Goal: Task Accomplishment & Management: Manage account settings

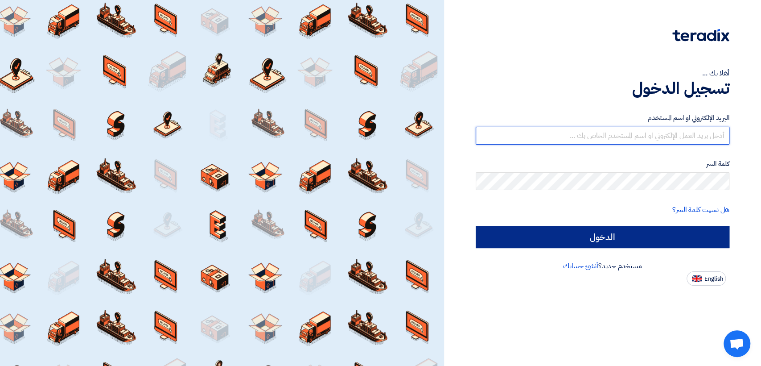
type input "[EMAIL_ADDRESS][DOMAIN_NAME]"
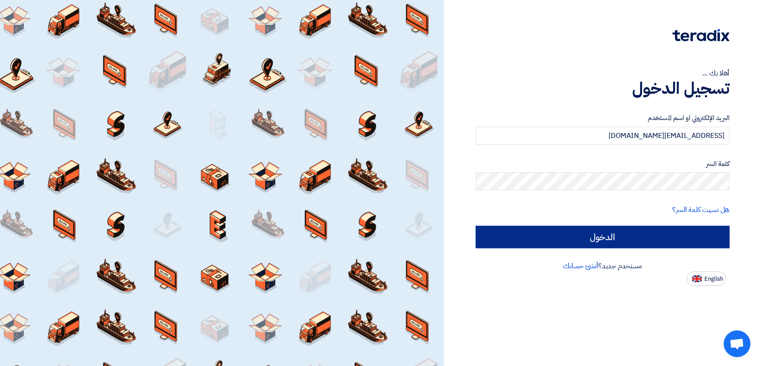
click at [603, 231] on input "الدخول" at bounding box center [603, 237] width 254 height 22
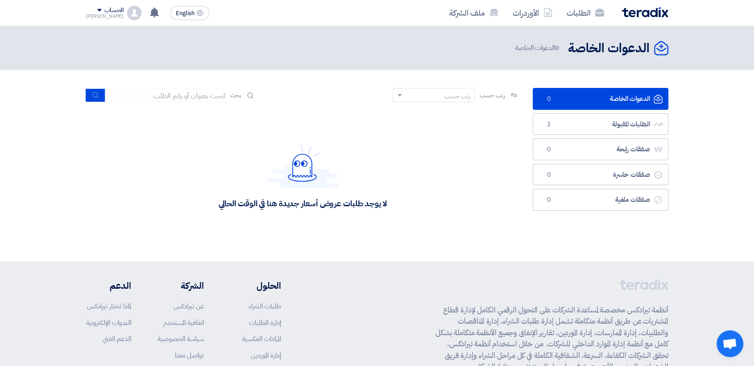
drag, startPoint x: 654, startPoint y: 55, endPoint x: 402, endPoint y: 62, distance: 251.6
click at [402, 62] on header "الدعوات الخاصة الدعوات الخاصة 0 الدعوات الخاصة" at bounding box center [377, 48] width 754 height 44
